Goal: Transaction & Acquisition: Purchase product/service

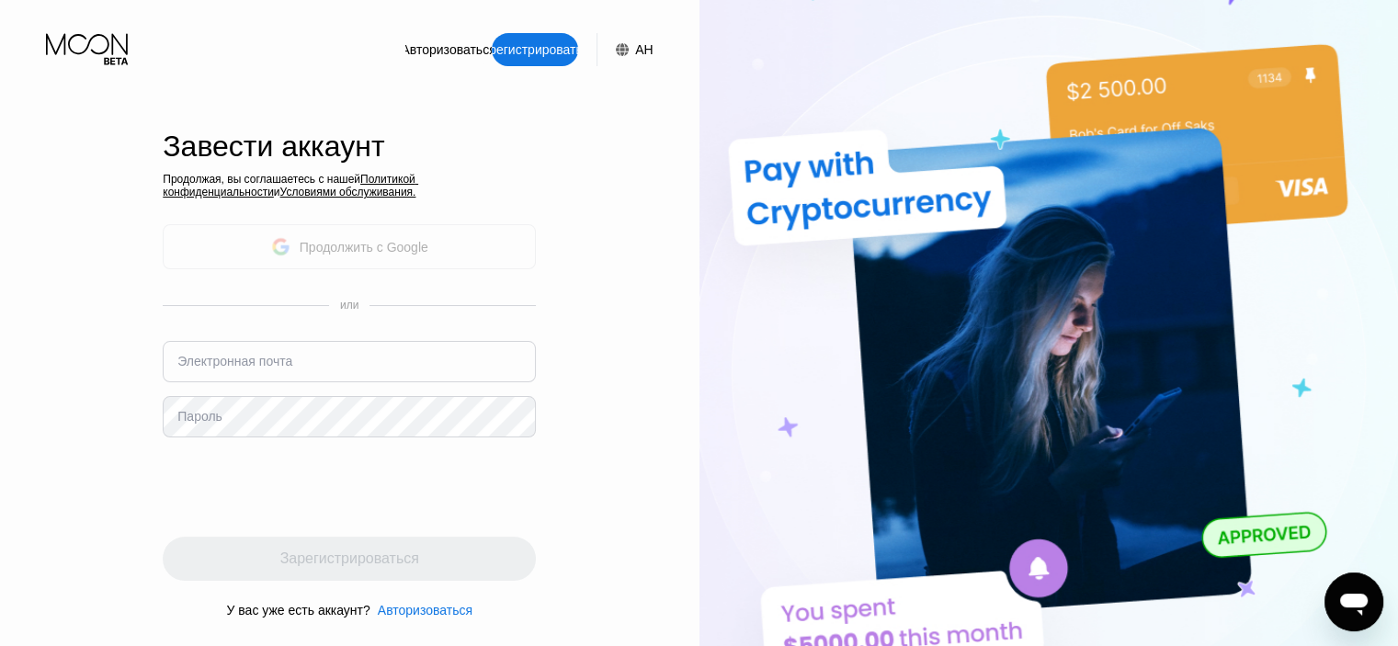
click at [363, 249] on font "Продолжить с Google" at bounding box center [364, 247] width 129 height 15
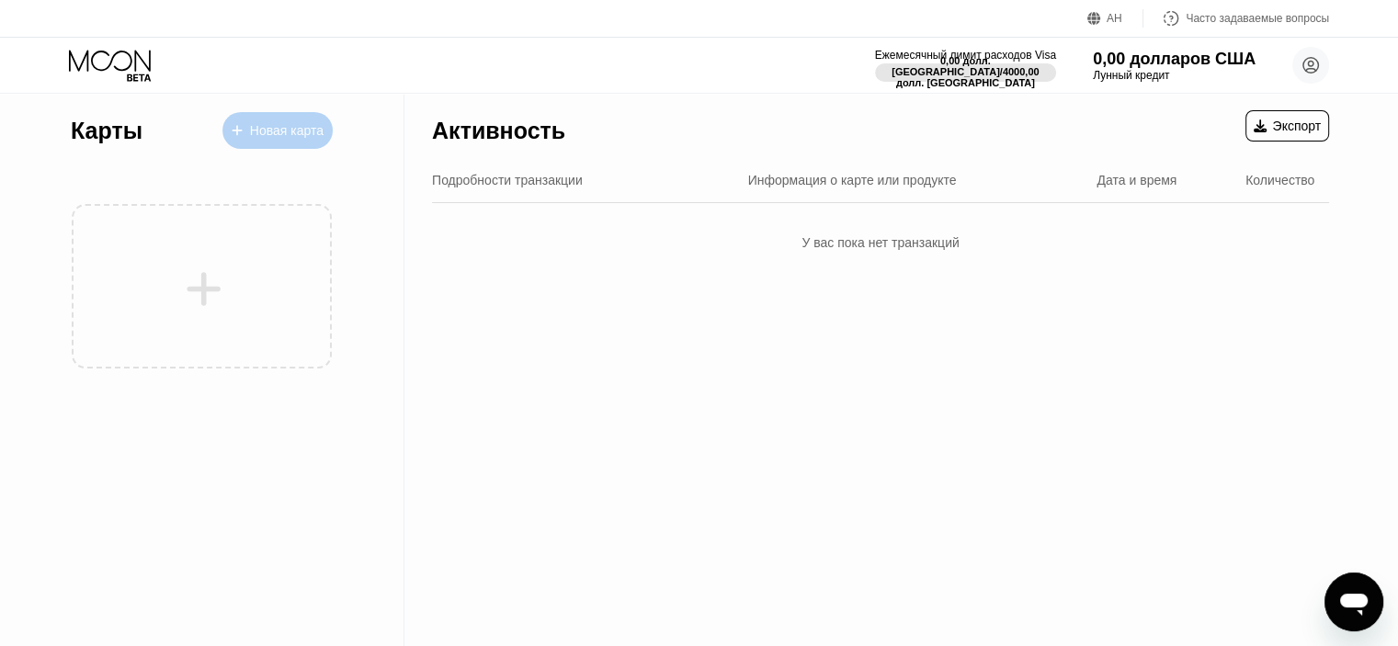
click at [302, 126] on font "Новая карта" at bounding box center [287, 130] width 74 height 15
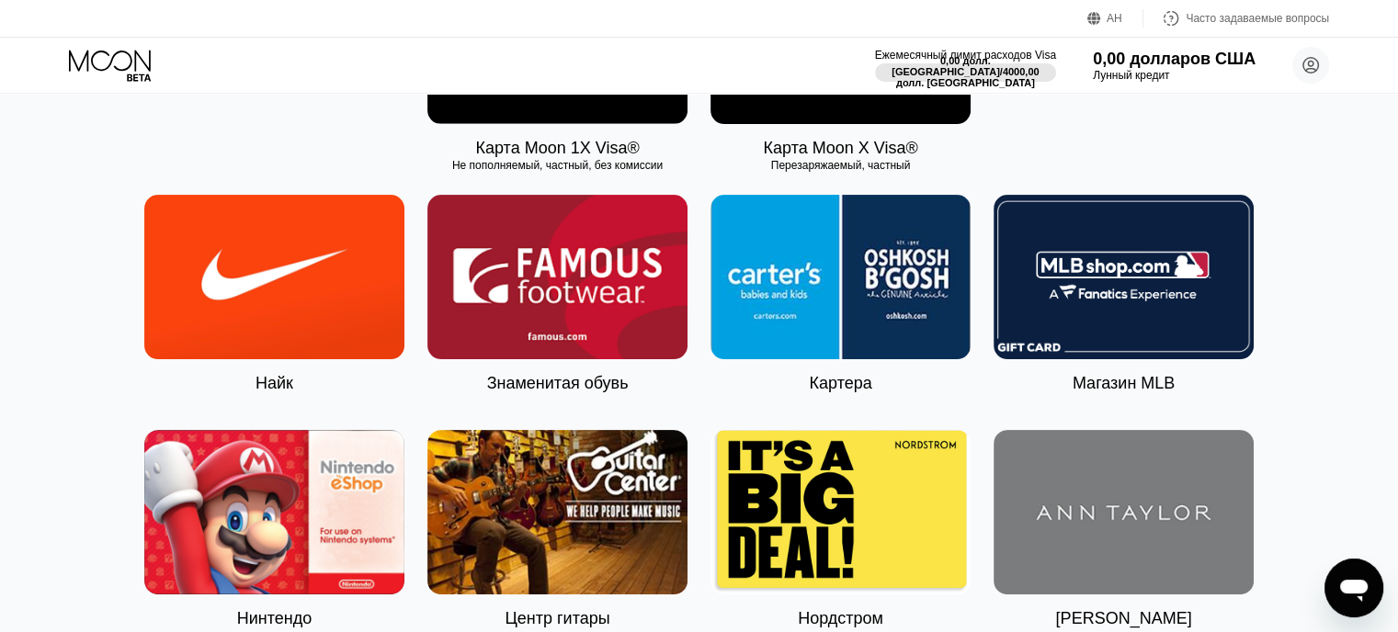
scroll to position [92, 0]
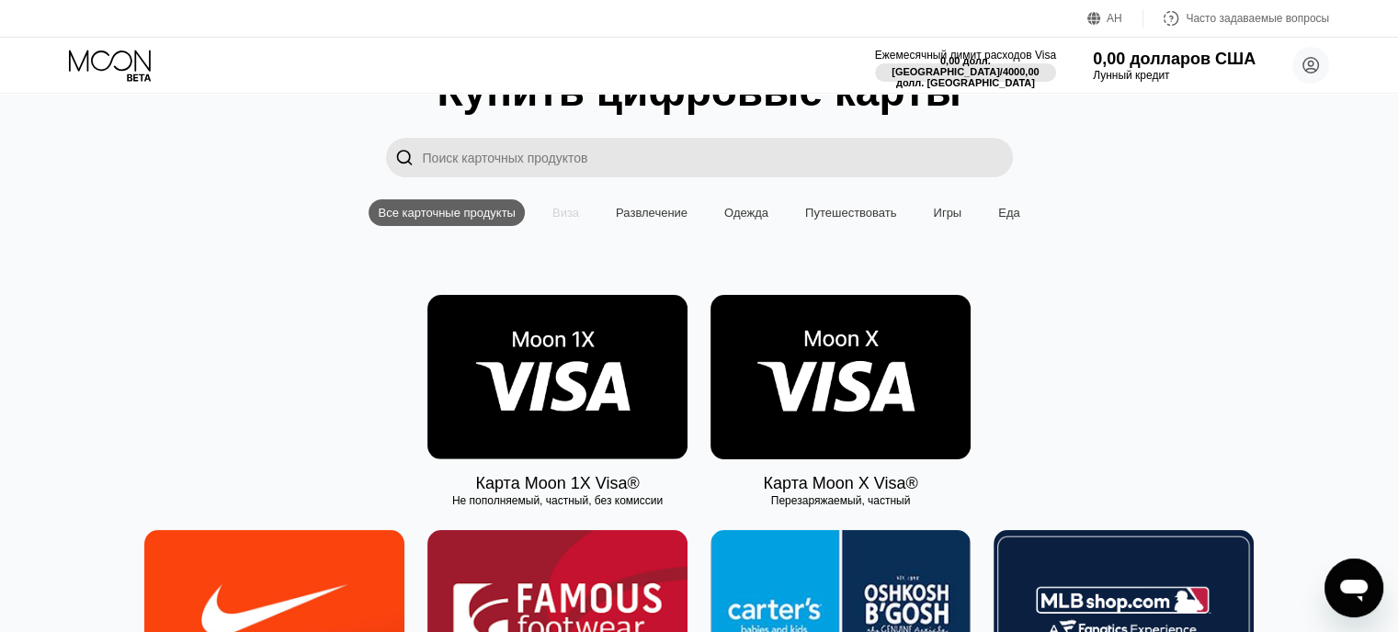
click at [570, 216] on font "Виза" at bounding box center [565, 213] width 27 height 14
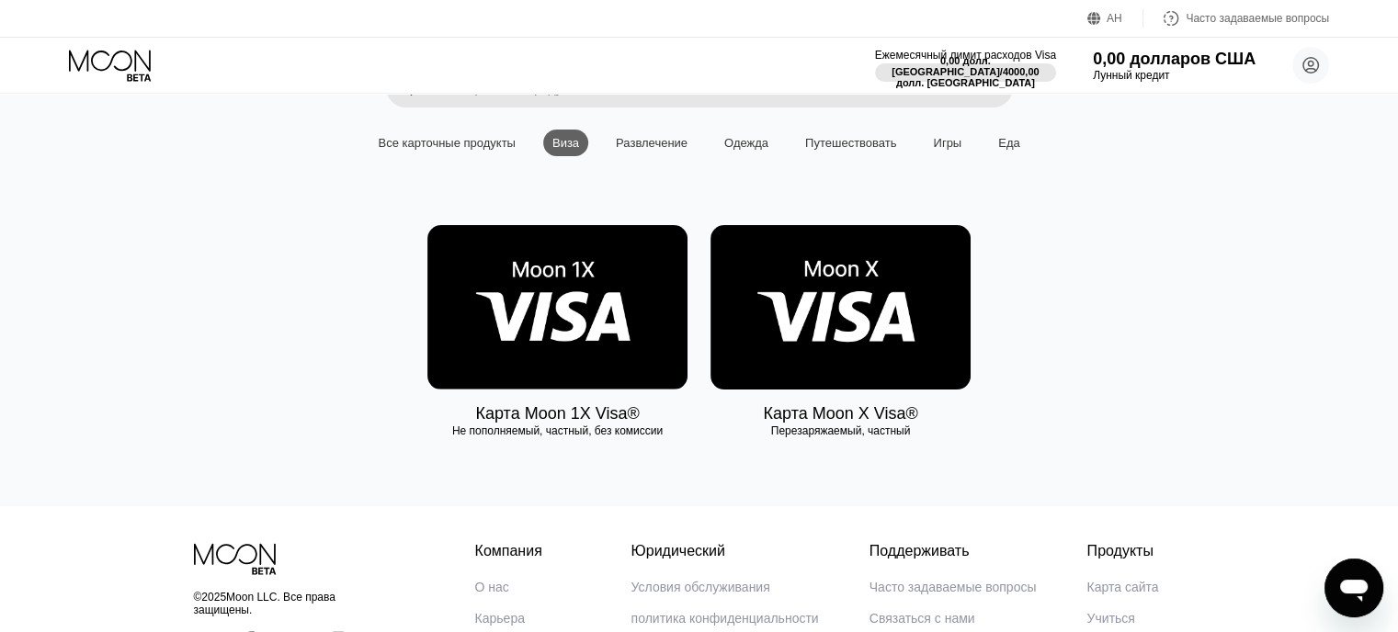
scroll to position [142, 0]
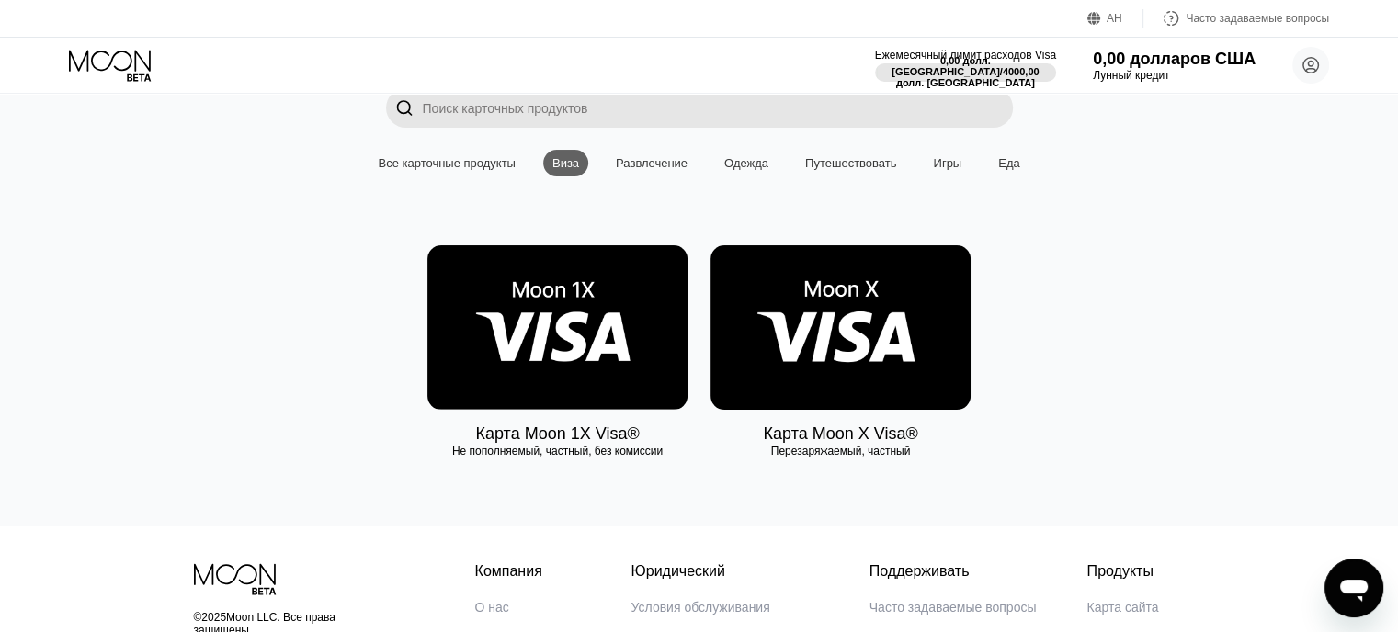
click at [844, 336] on img at bounding box center [840, 327] width 260 height 164
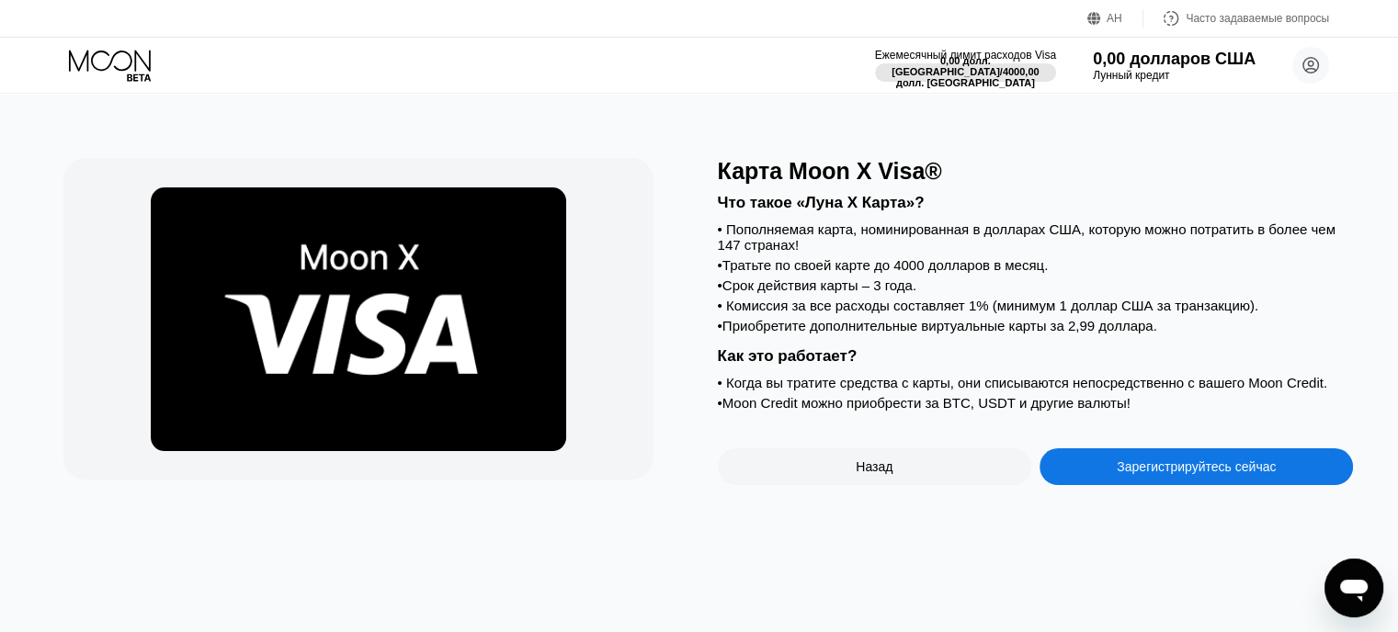
click at [1187, 474] on font "Зарегистрируйтесь сейчас" at bounding box center [1196, 466] width 159 height 15
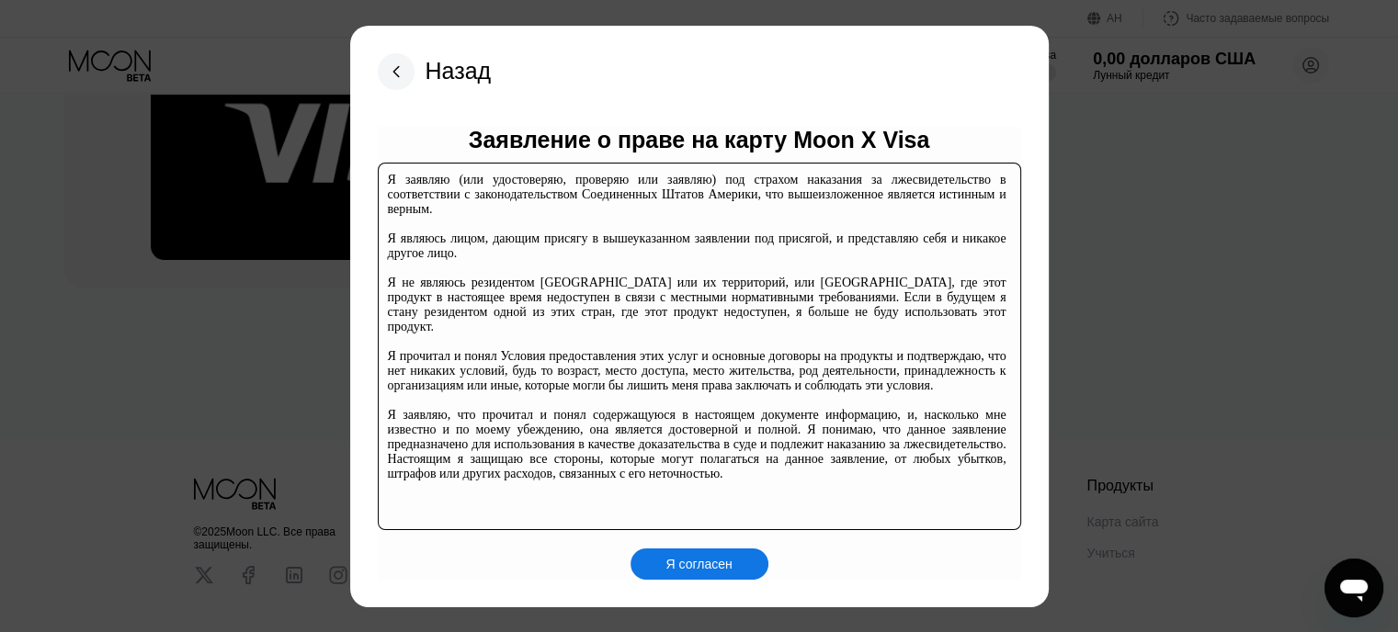
scroll to position [279, 0]
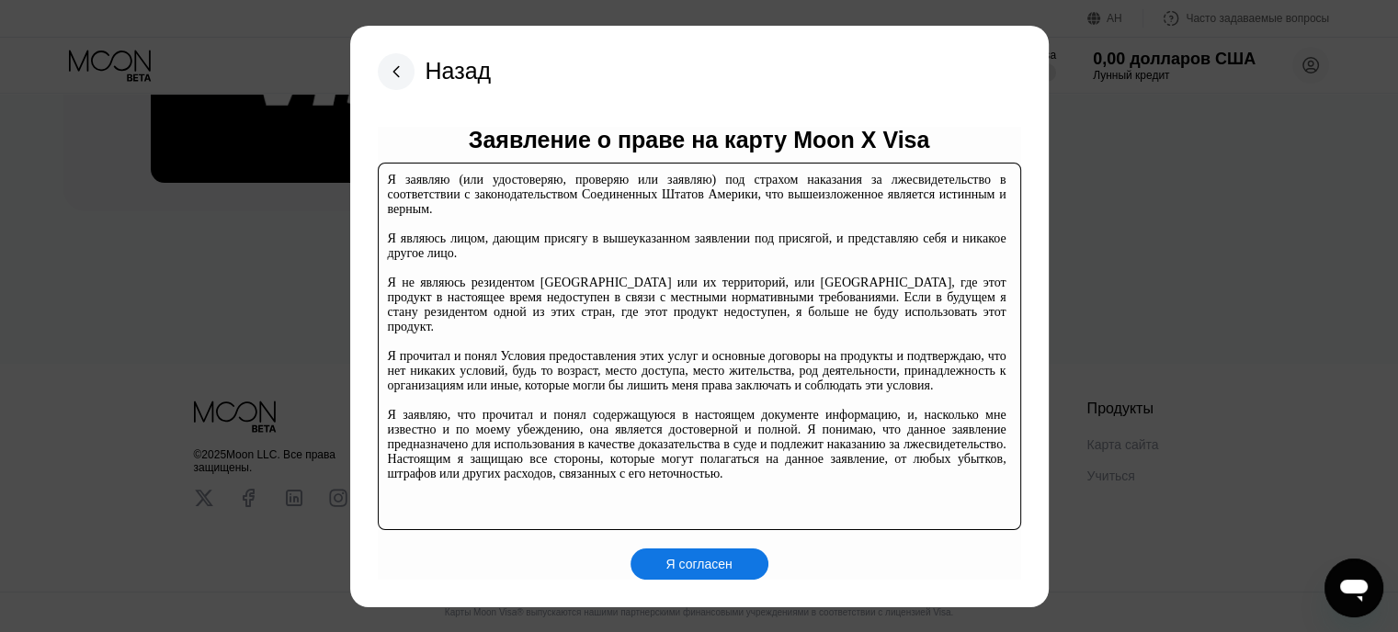
click at [709, 572] on font "Я согласен" at bounding box center [698, 564] width 66 height 15
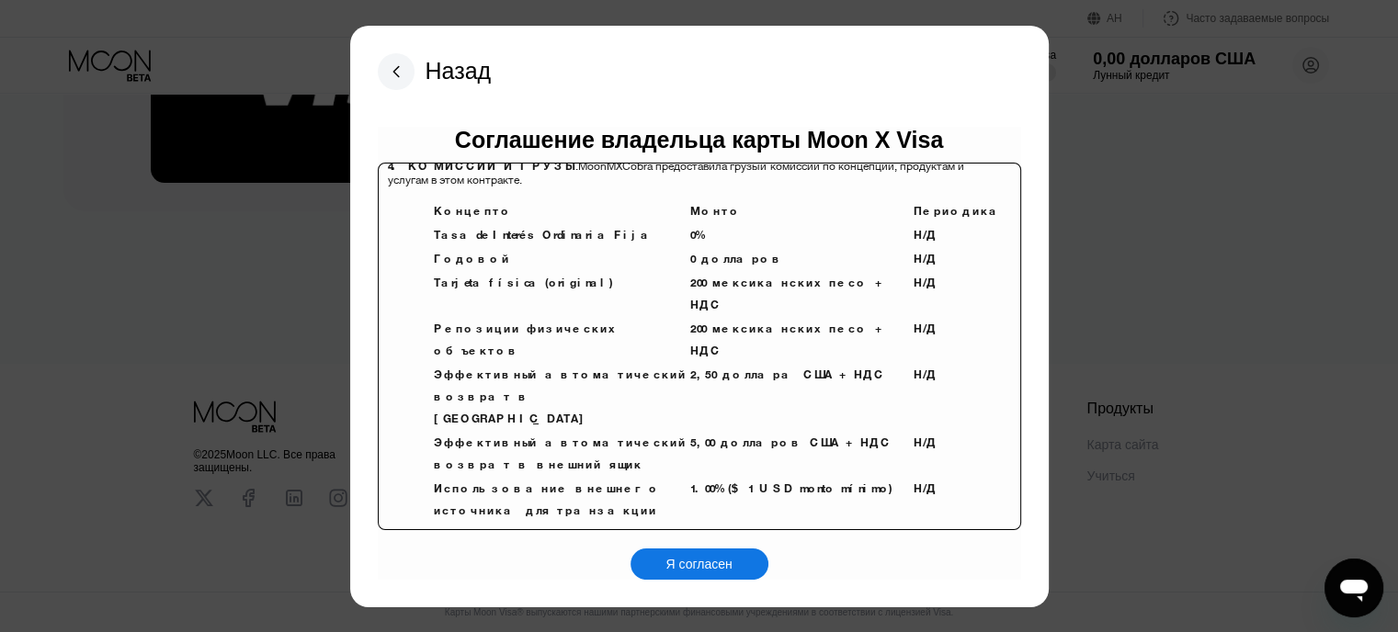
scroll to position [4743, 0]
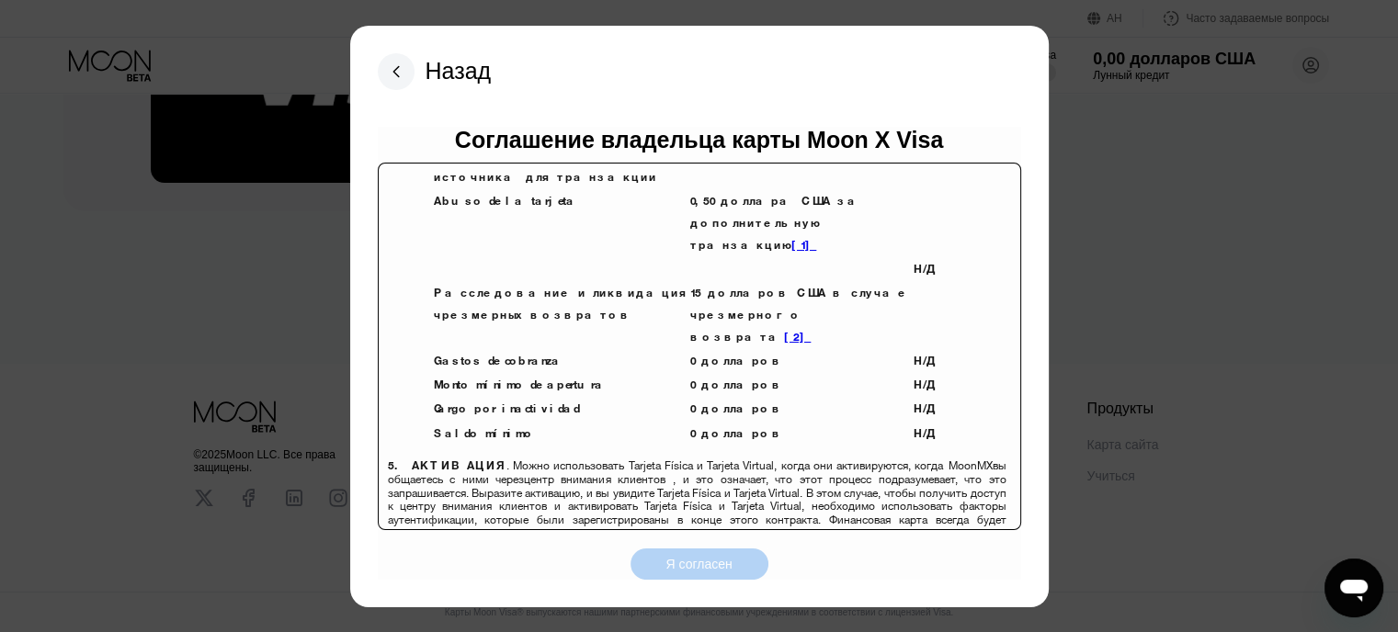
click at [691, 557] on font "Я согласен" at bounding box center [698, 564] width 66 height 15
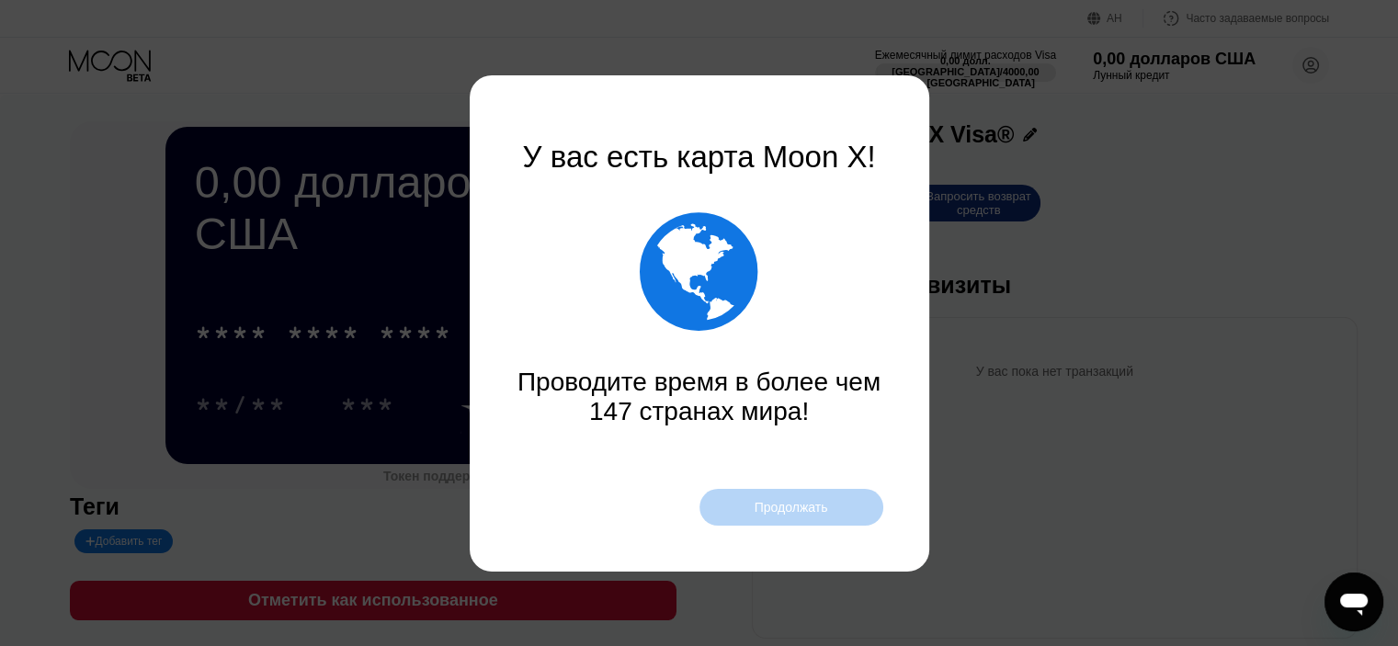
click at [786, 507] on font "Продолжать" at bounding box center [791, 507] width 74 height 15
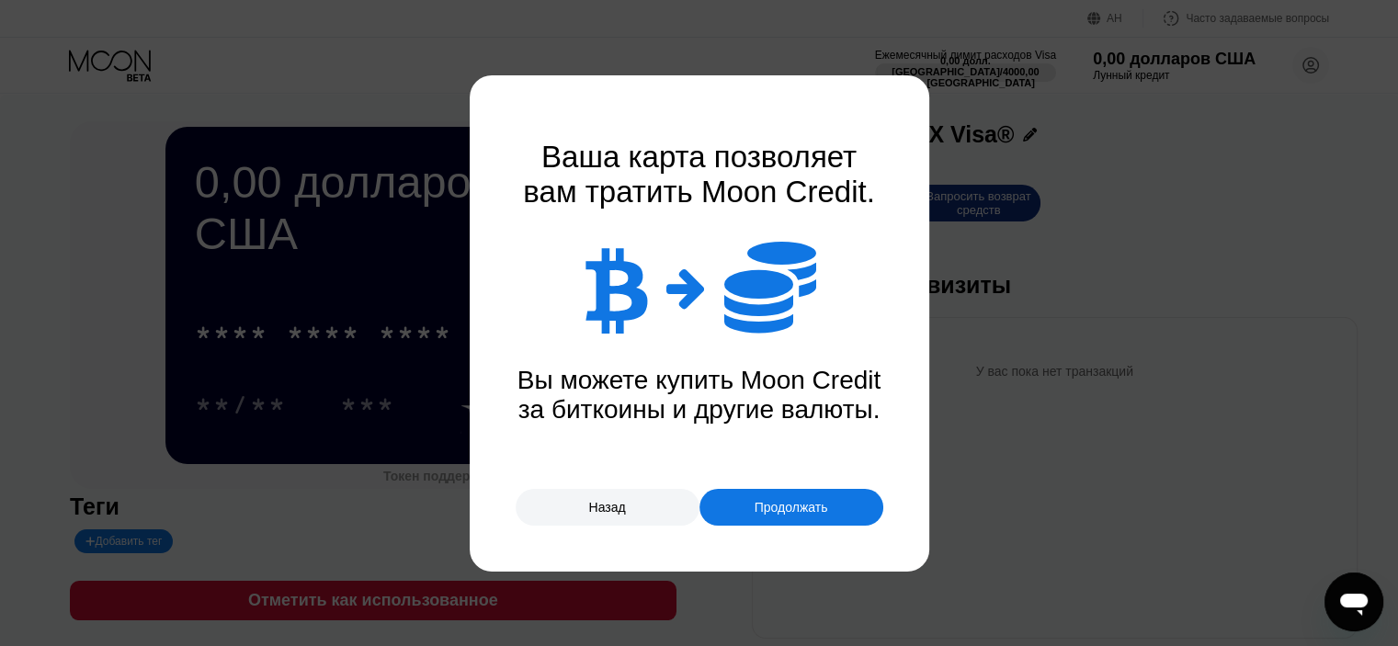
click at [739, 508] on div "Продолжать" at bounding box center [791, 507] width 184 height 37
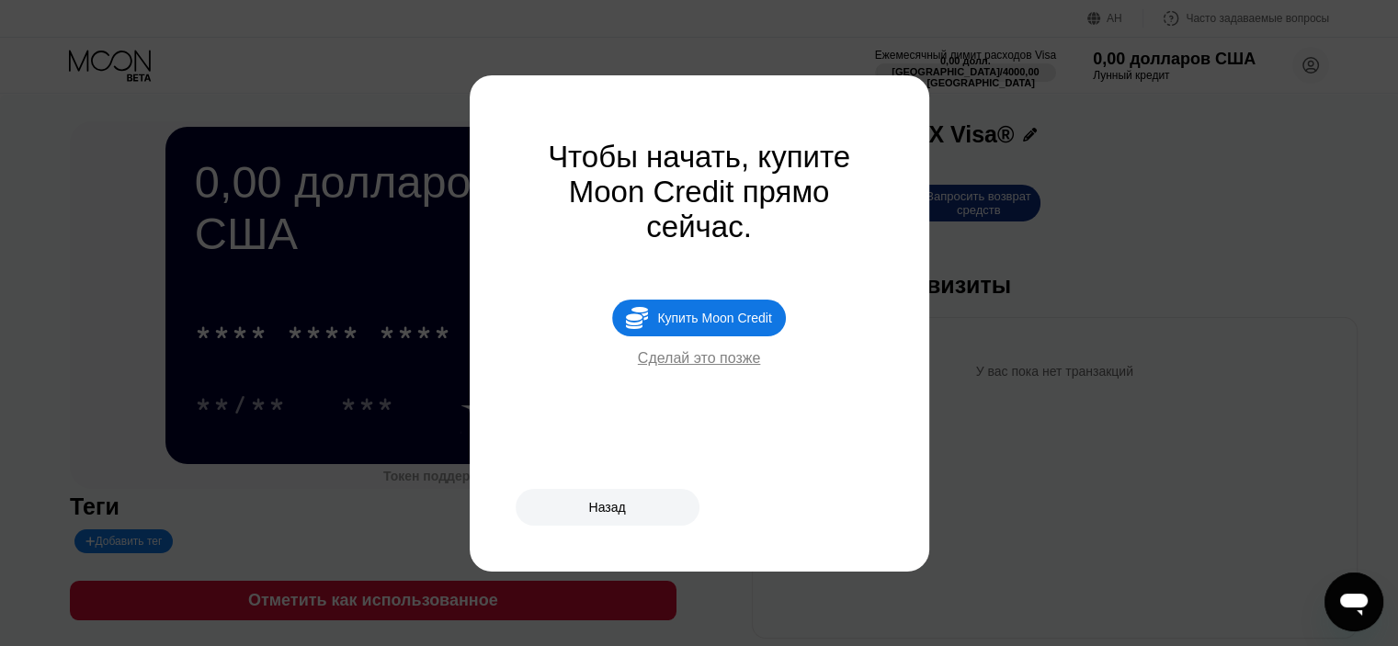
click at [713, 366] on font "Сделай это позже" at bounding box center [699, 358] width 123 height 16
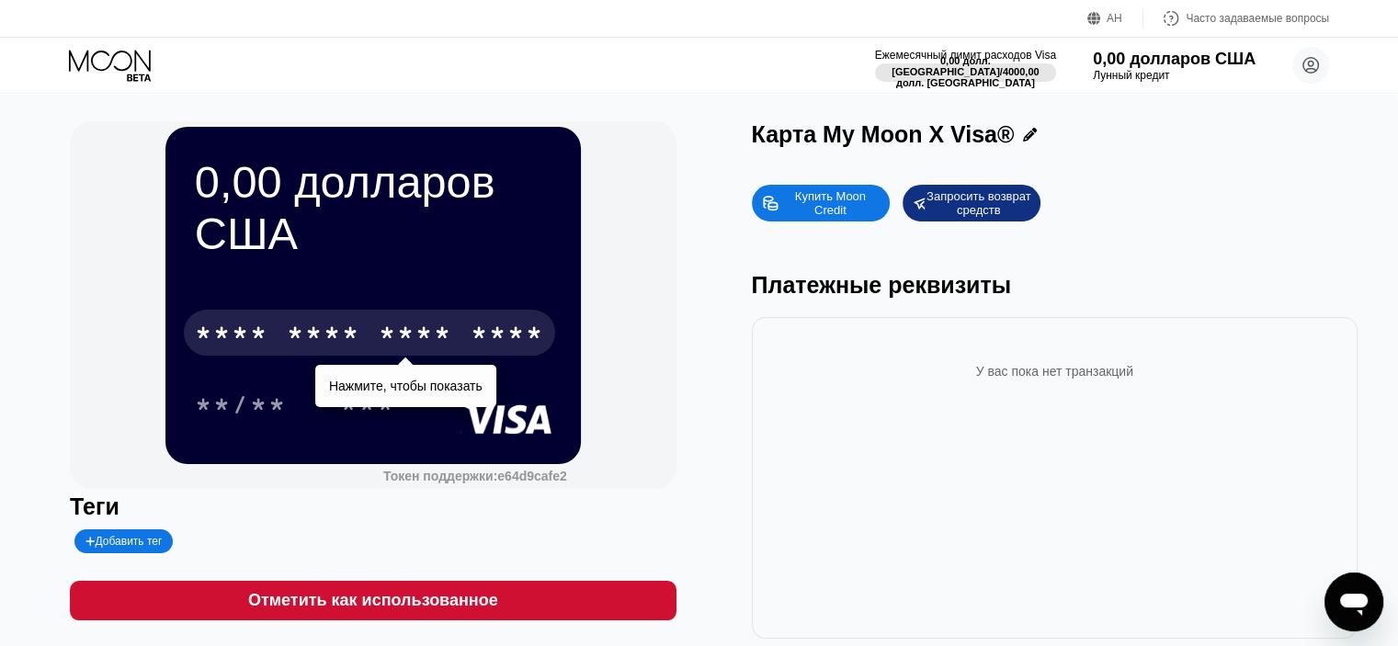
click at [379, 321] on font "*" at bounding box center [388, 335] width 18 height 29
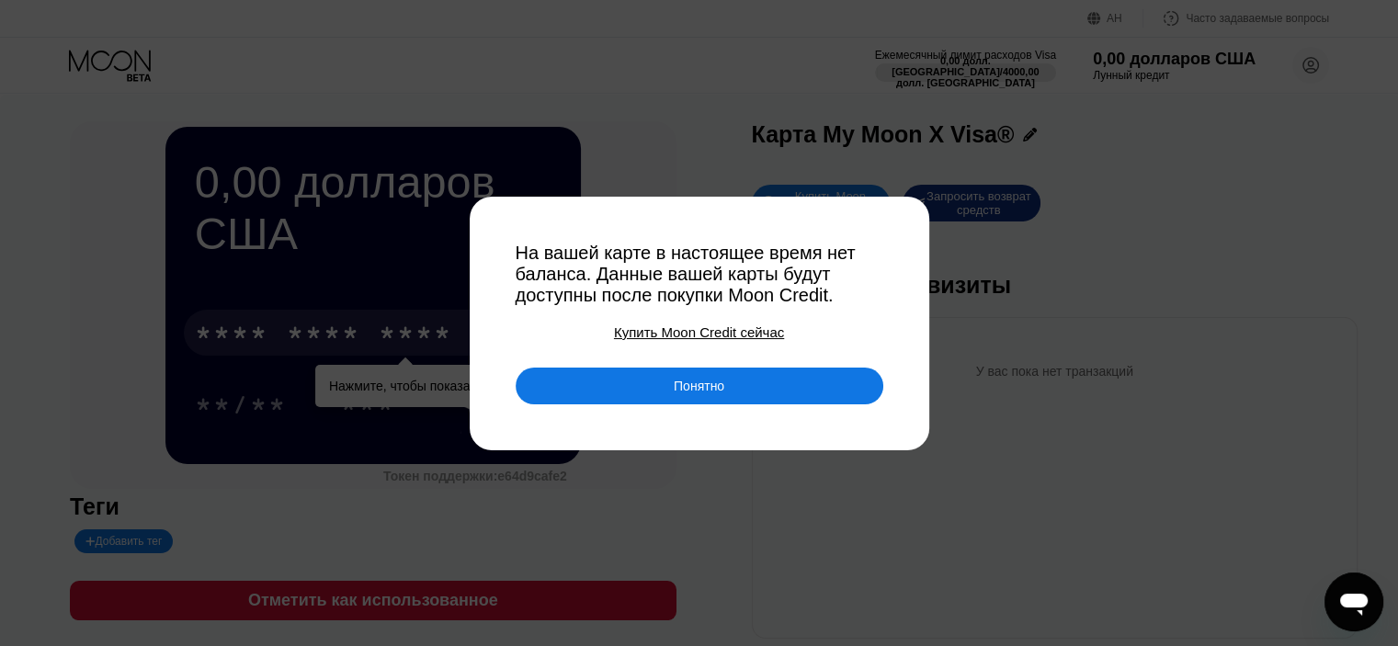
click at [684, 389] on font "Понятно" at bounding box center [699, 386] width 51 height 15
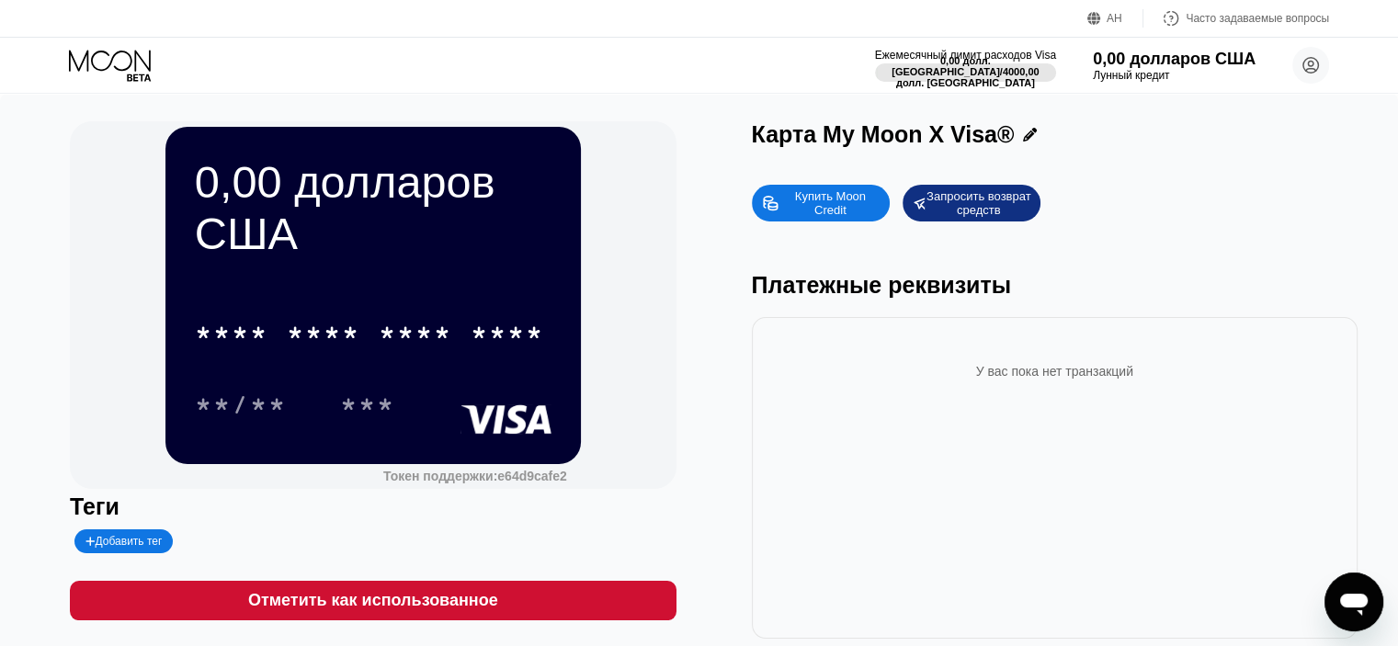
click at [820, 209] on font "Купить Moon Credit" at bounding box center [832, 203] width 74 height 28
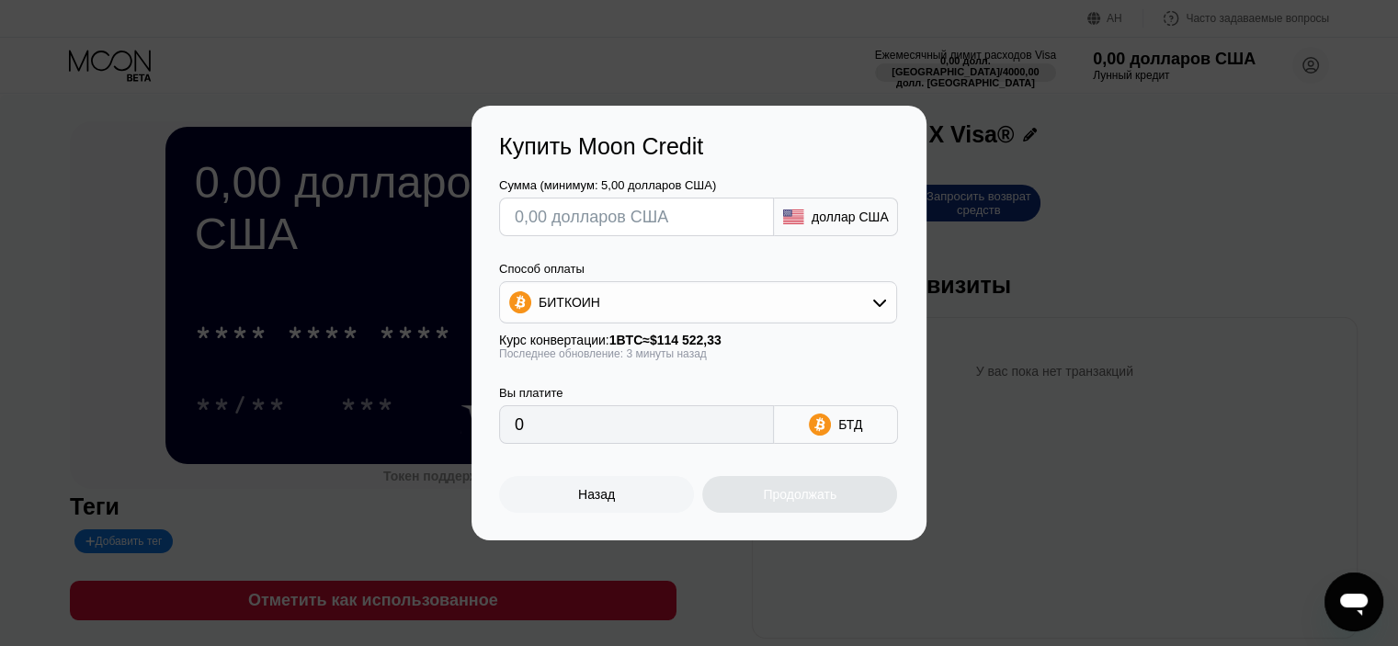
click at [661, 212] on input "text" at bounding box center [637, 216] width 244 height 37
click at [671, 300] on div "БИТКОИН" at bounding box center [698, 302] width 396 height 37
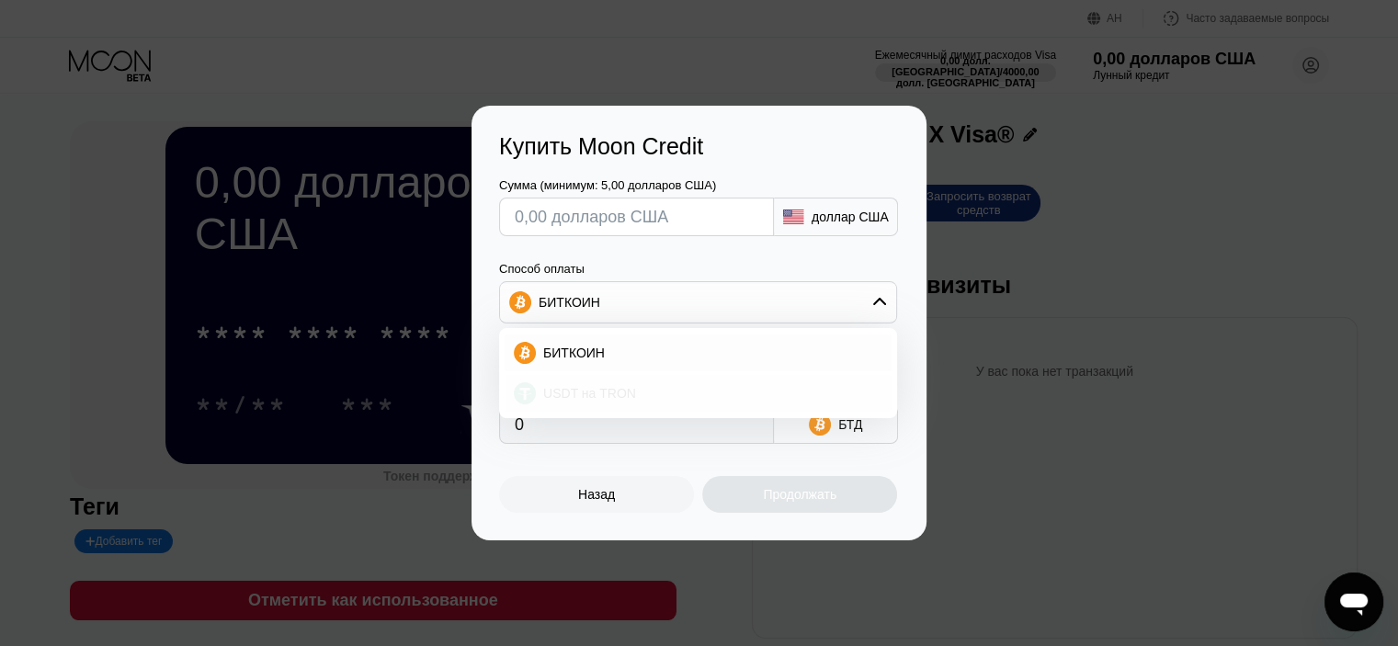
click at [599, 396] on font "USDT на TRON" at bounding box center [589, 393] width 93 height 15
type input "0.00"
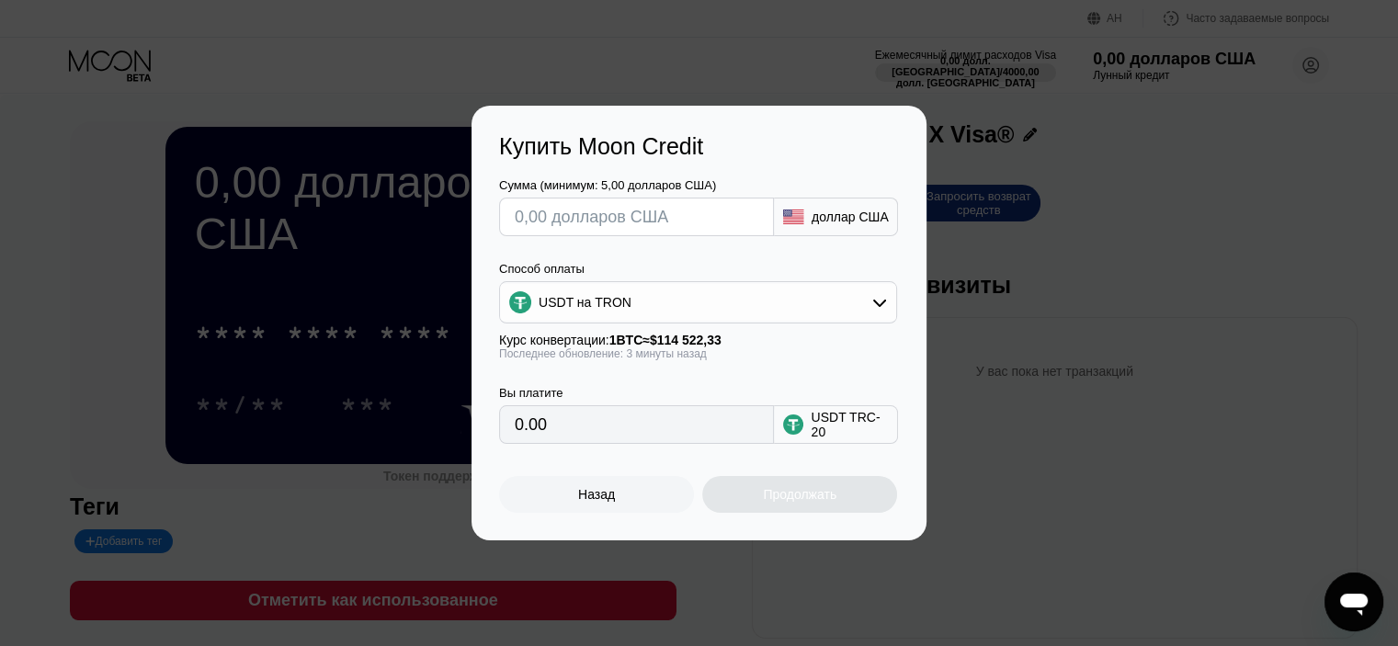
click at [610, 438] on input "0.00" at bounding box center [637, 424] width 244 height 37
click at [612, 213] on input "text" at bounding box center [637, 216] width 244 height 37
type input "$1"
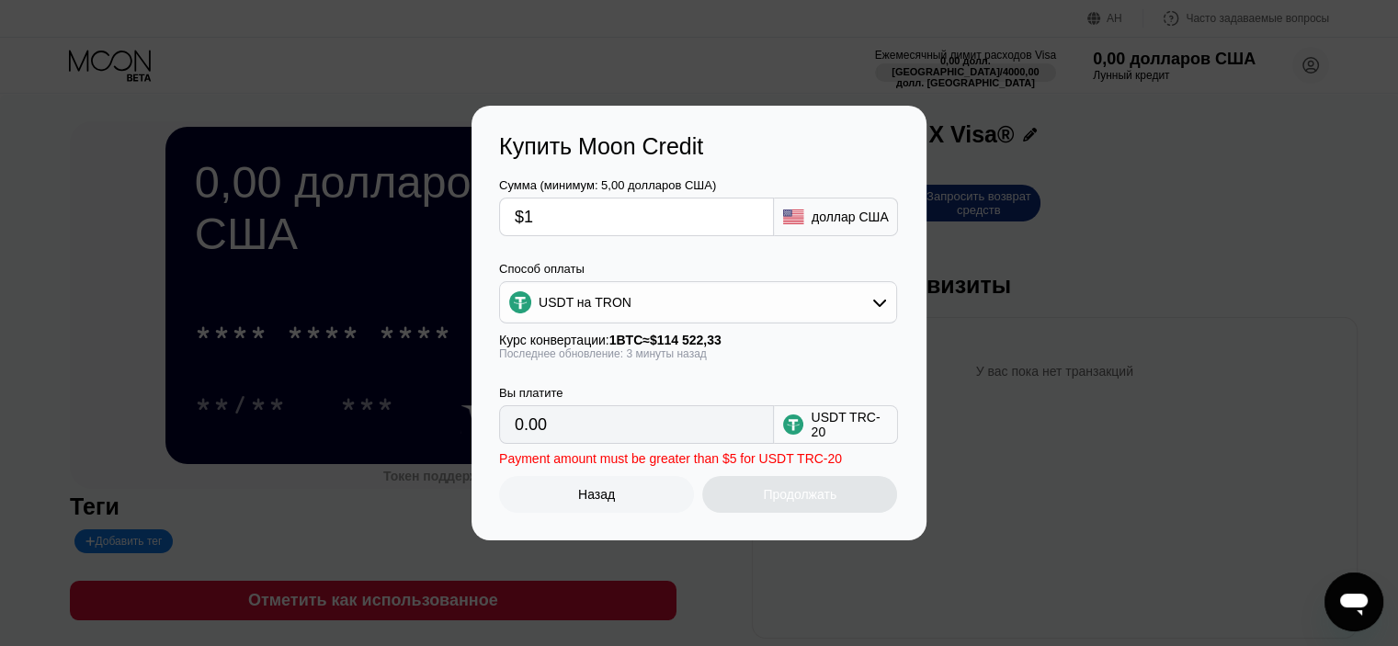
type input "1.01"
type input "$17"
type input "17.17"
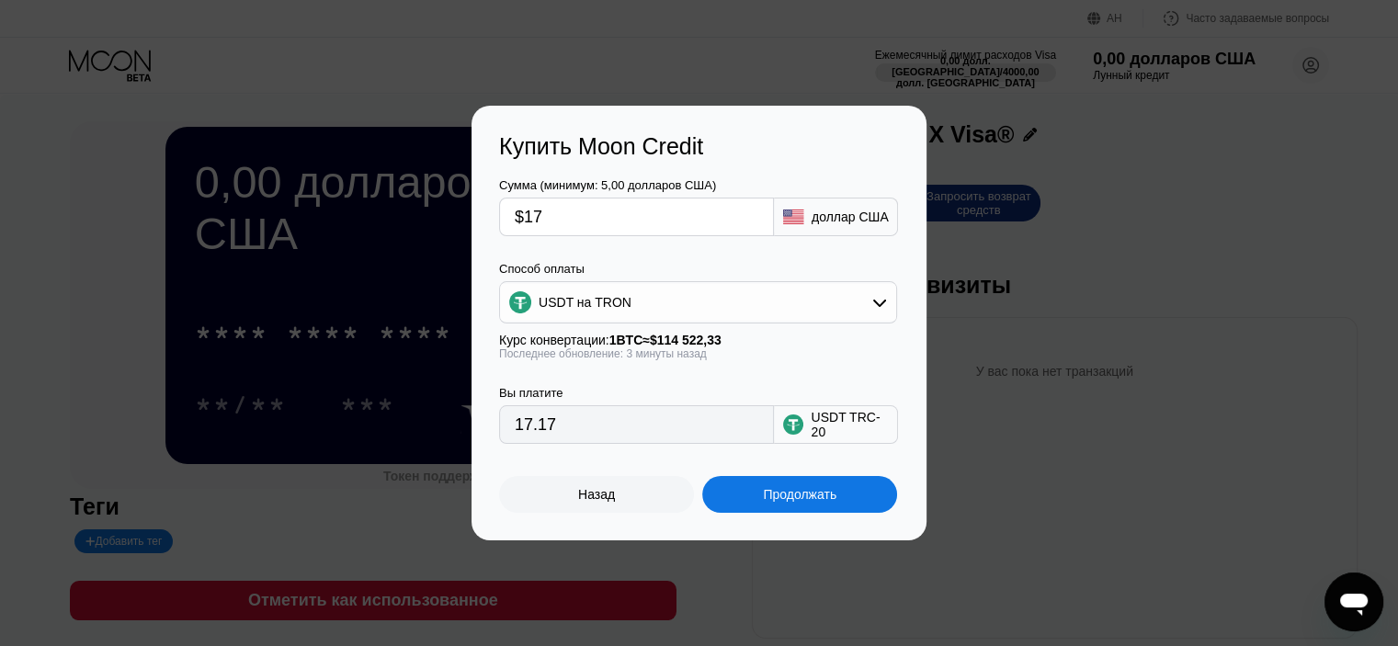
type input "$17"
click at [794, 502] on font "Продолжать" at bounding box center [800, 494] width 74 height 15
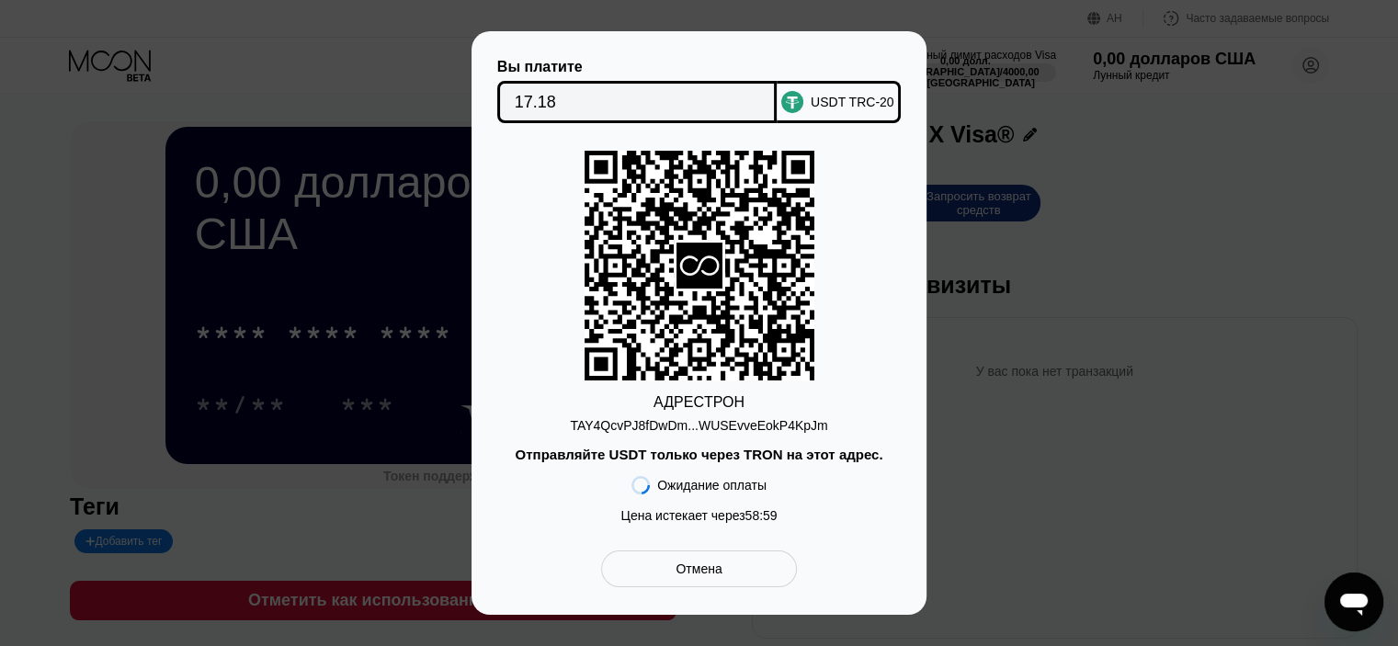
click at [732, 427] on font "TAY4QcvPJ8fDwDm...WUSEvveEokP4KpJm" at bounding box center [698, 425] width 257 height 15
click at [686, 428] on font "TAY4QcvPJ8fDwDm...WUSEvveEokP4KpJm" at bounding box center [698, 425] width 257 height 15
click at [755, 523] on font "58" at bounding box center [751, 515] width 15 height 15
click at [761, 304] on rect at bounding box center [699, 266] width 230 height 230
click at [768, 520] on font "59" at bounding box center [770, 515] width 15 height 15
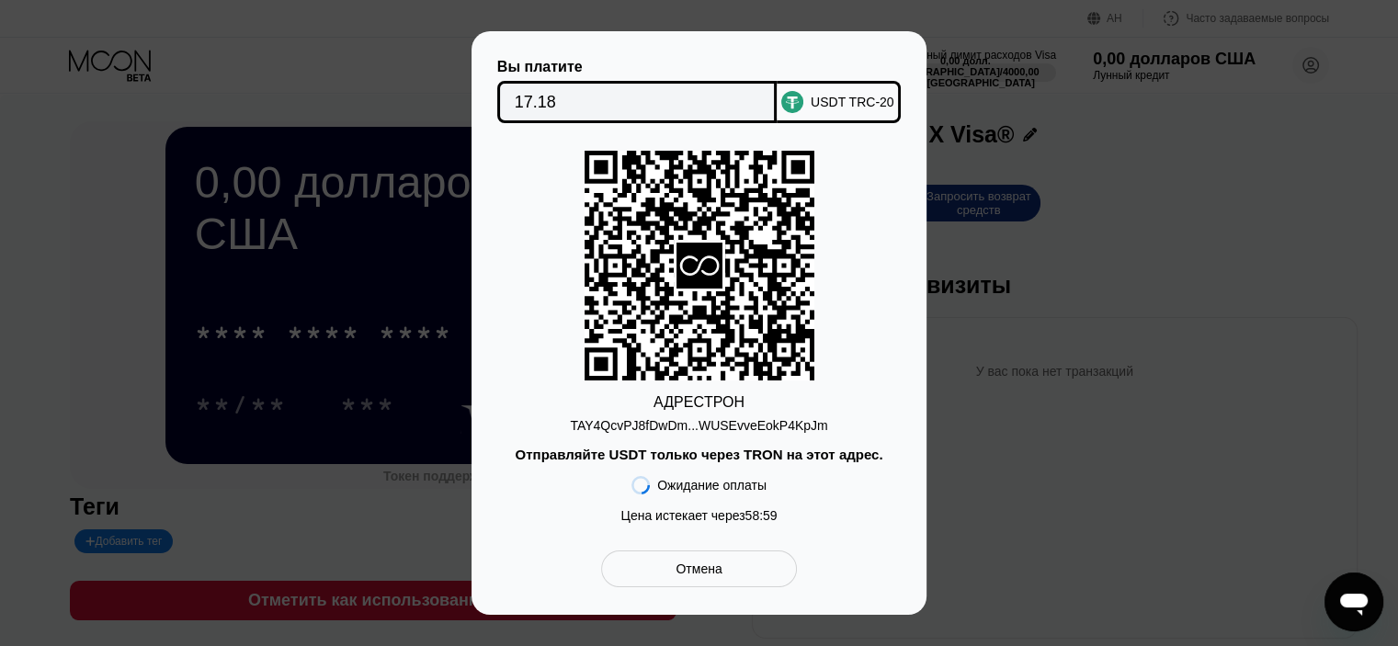
click at [732, 510] on div "Ожидание оплаты Цена истекает через 58 : 59" at bounding box center [698, 497] width 156 height 70
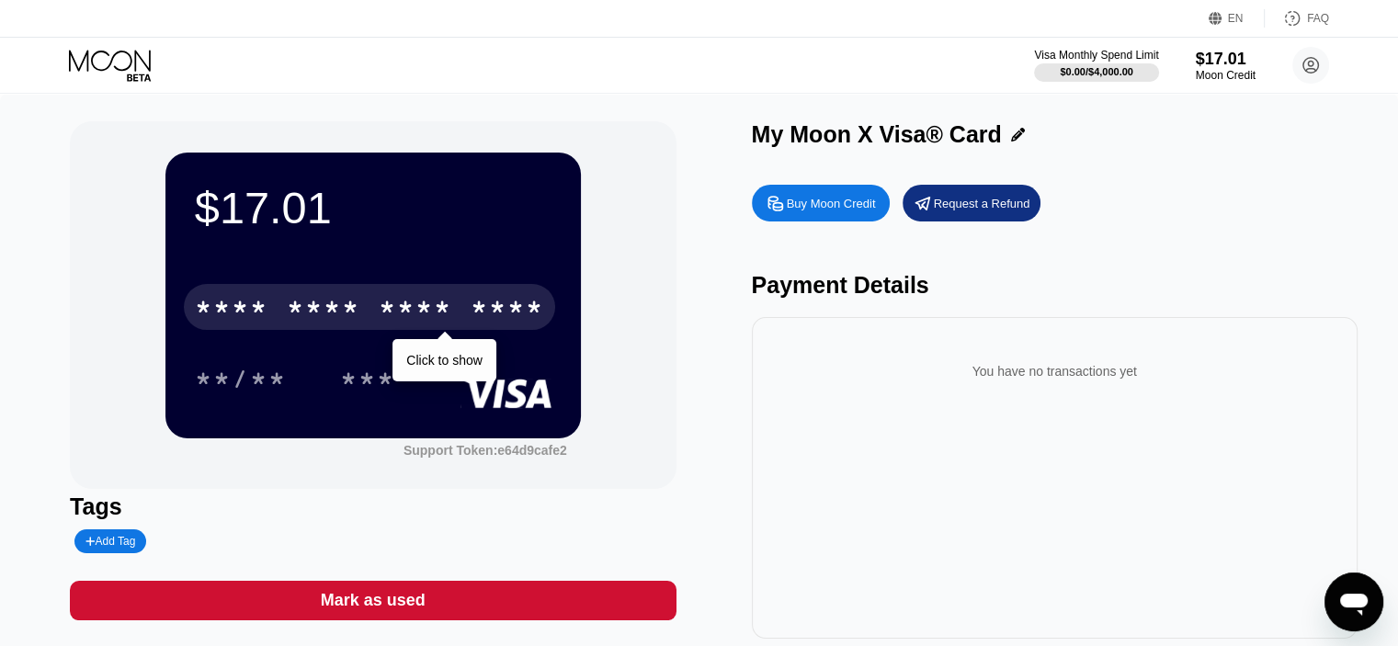
click at [382, 312] on div "* * * *" at bounding box center [416, 309] width 74 height 29
click at [419, 313] on div "* * * *" at bounding box center [416, 309] width 74 height 29
click at [375, 306] on div "4513 6500 2279 1689" at bounding box center [369, 307] width 371 height 46
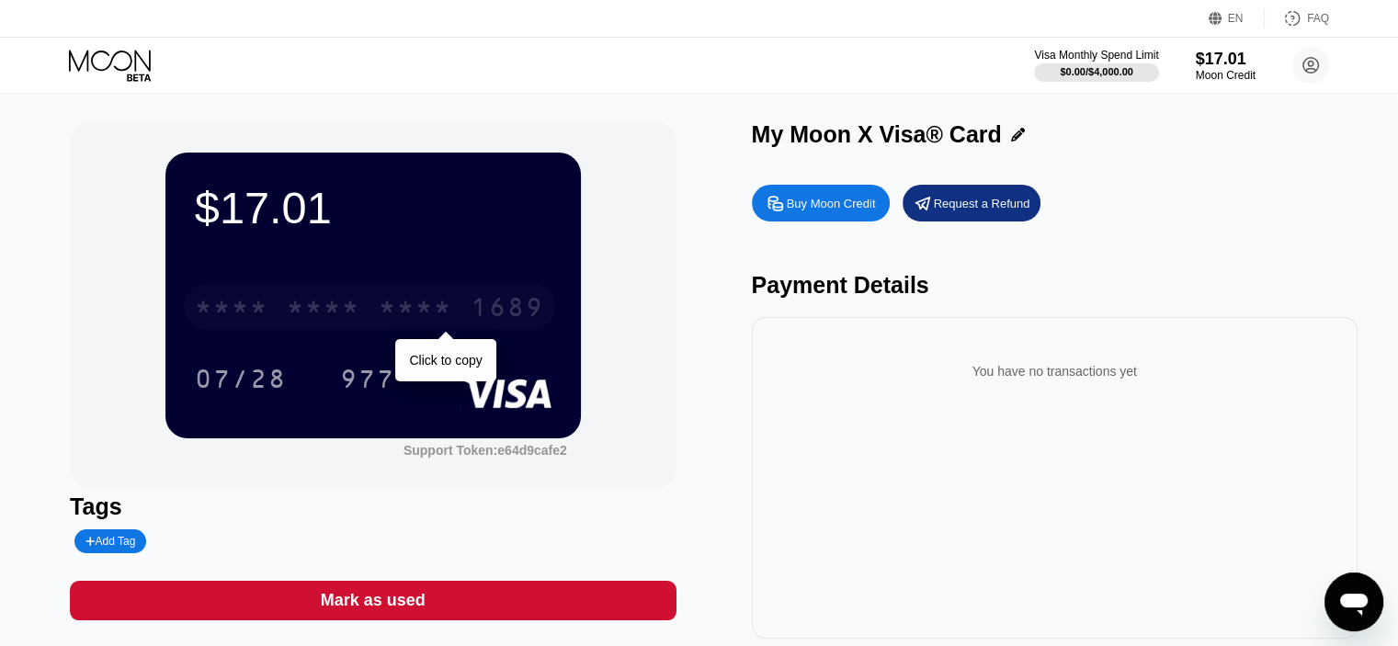
click at [294, 316] on div "* * * *" at bounding box center [324, 309] width 74 height 29
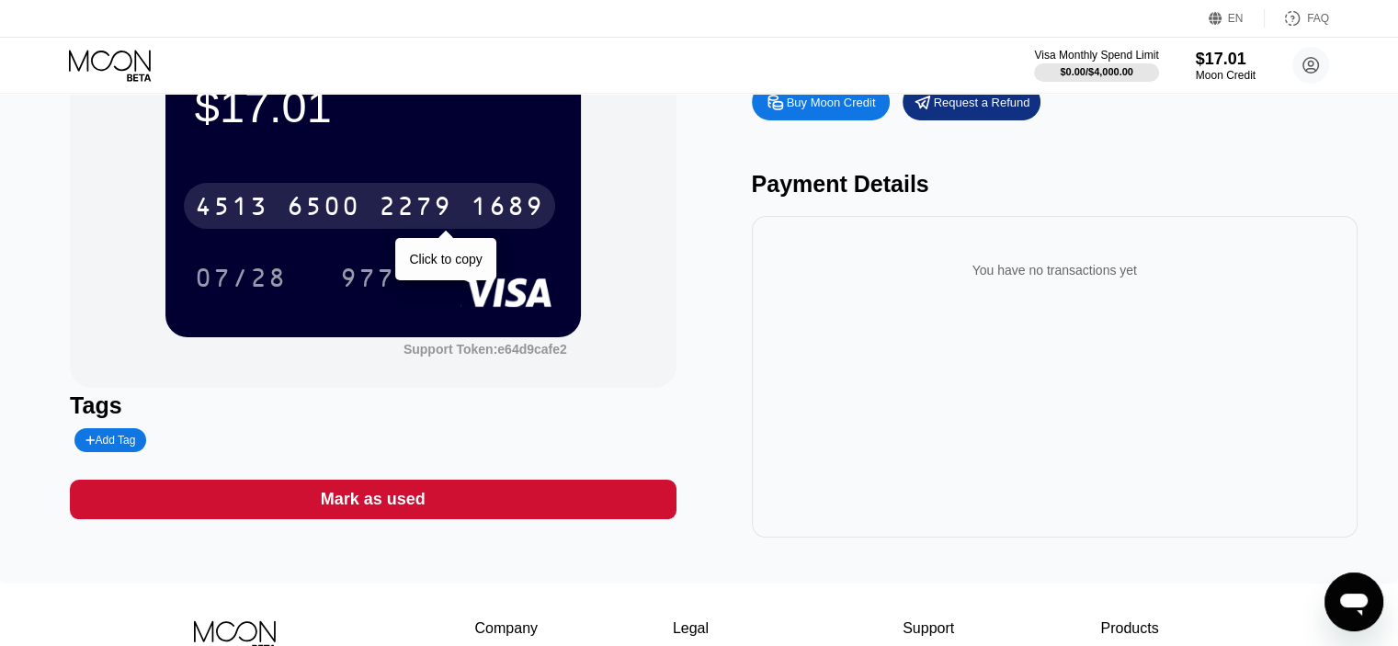
scroll to position [92, 0]
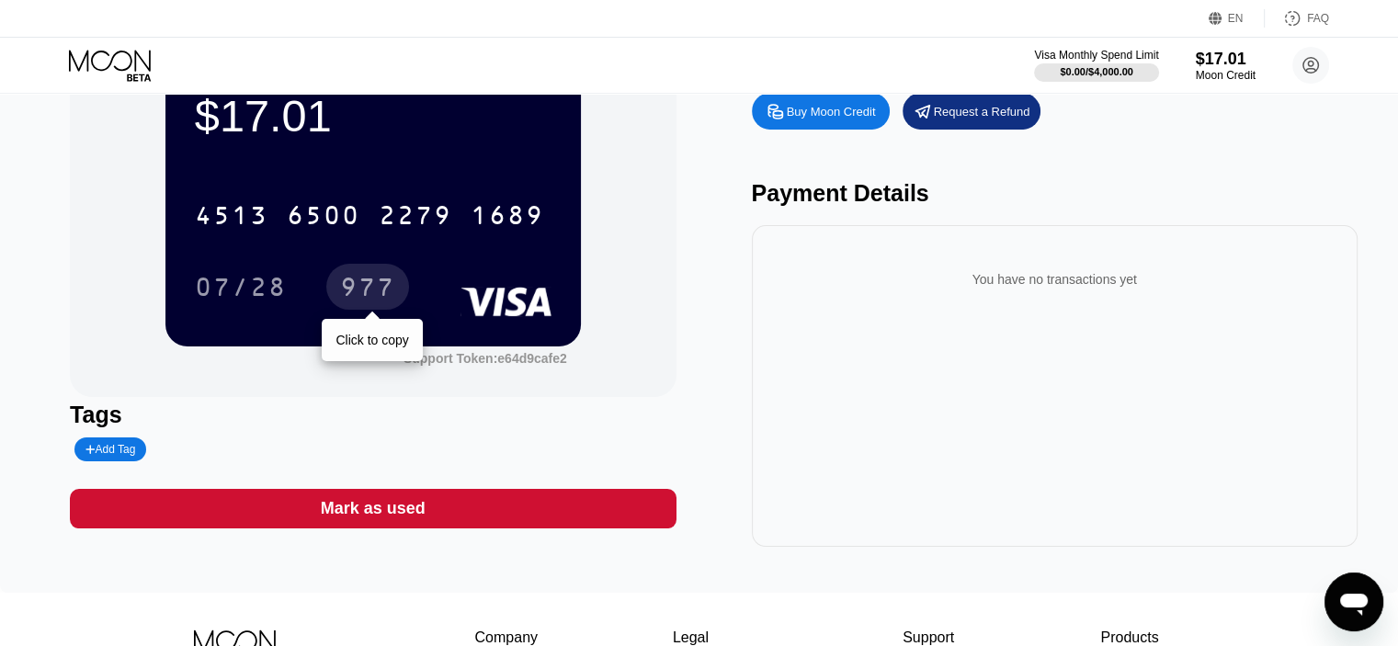
drag, startPoint x: 372, startPoint y: 268, endPoint x: 354, endPoint y: 263, distance: 19.2
click at [371, 268] on div "977" at bounding box center [367, 287] width 83 height 46
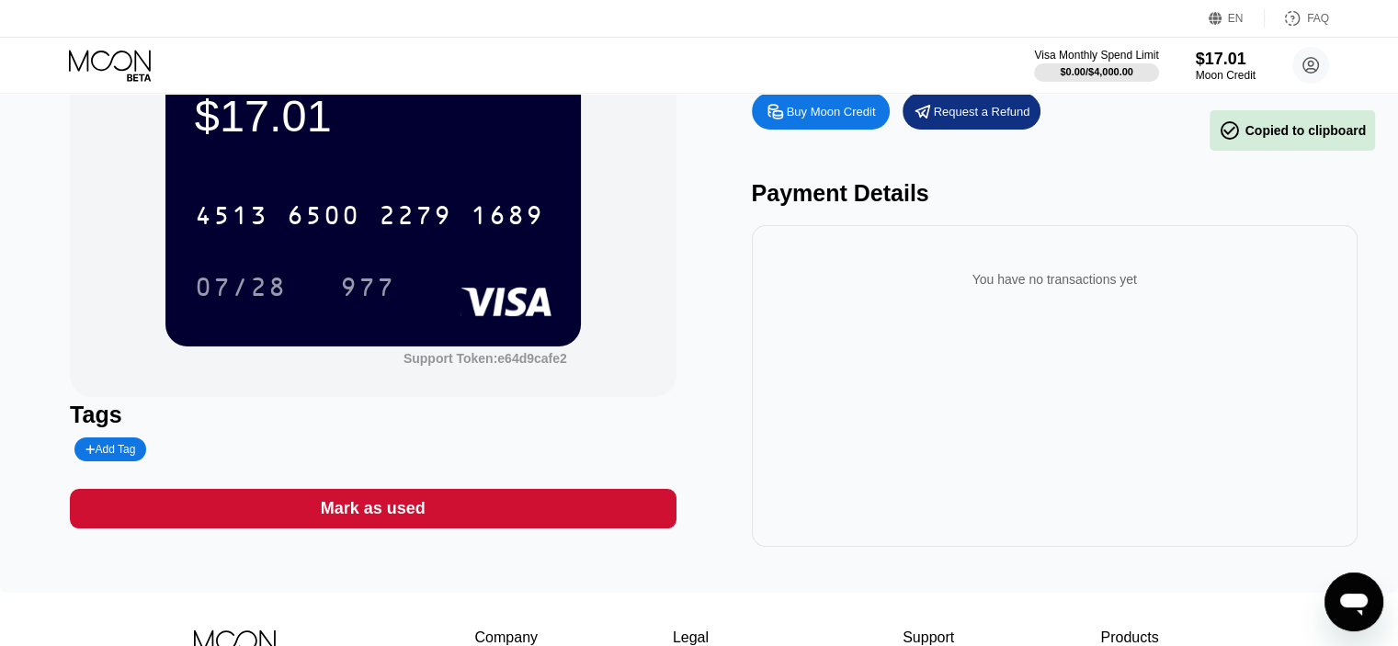
scroll to position [0, 0]
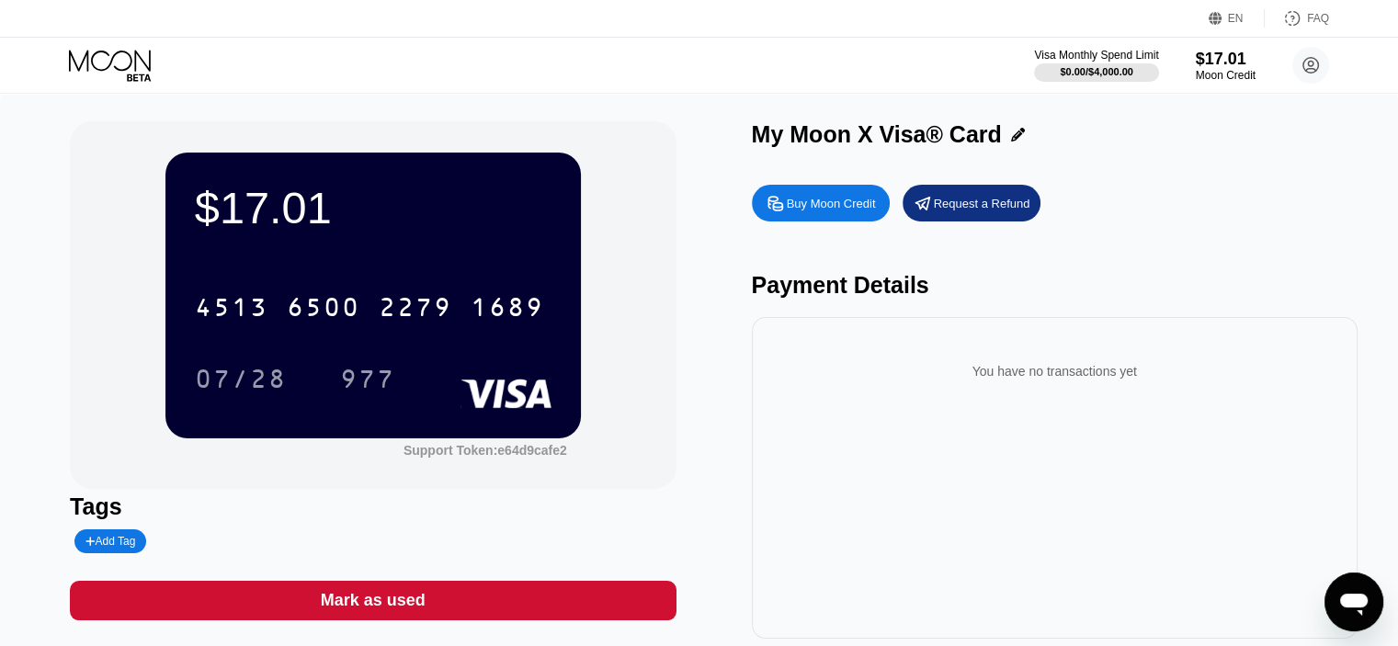
click at [266, 347] on div "4513 6500 2279 1689 07/28 977" at bounding box center [373, 324] width 357 height 108
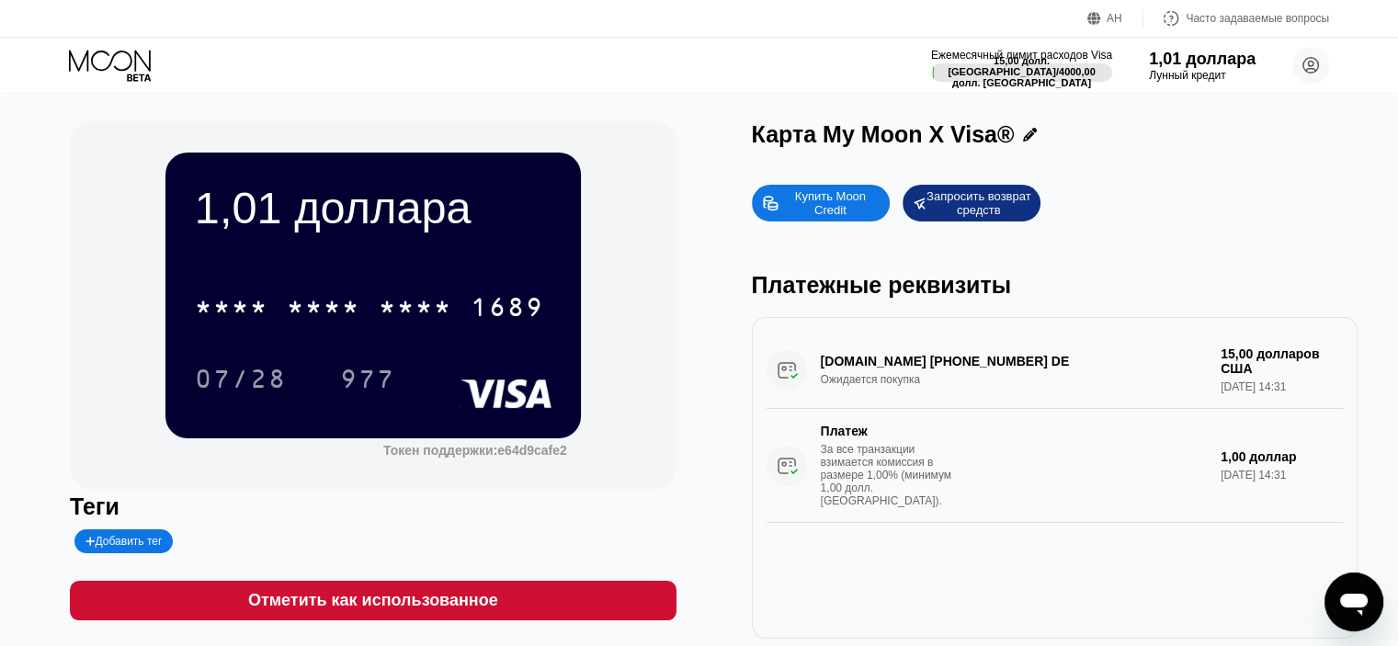
click at [1307, 157] on div "Карта My Moon X Visa®" at bounding box center [1055, 139] width 606 height 36
